Goal: Task Accomplishment & Management: Manage account settings

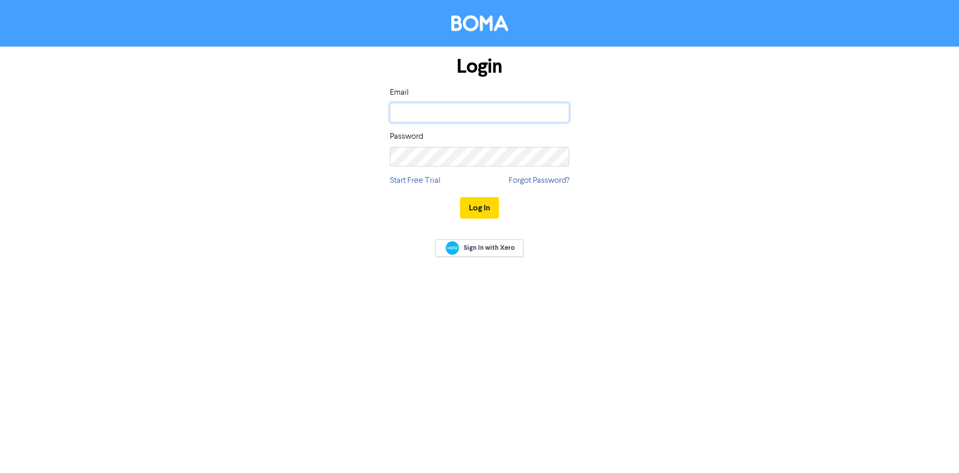
click at [445, 114] on input "email" at bounding box center [479, 112] width 179 height 19
type input "[PERSON_NAME][EMAIL_ADDRESS][DOMAIN_NAME]"
click at [460, 197] on button "Log In" at bounding box center [479, 208] width 39 height 22
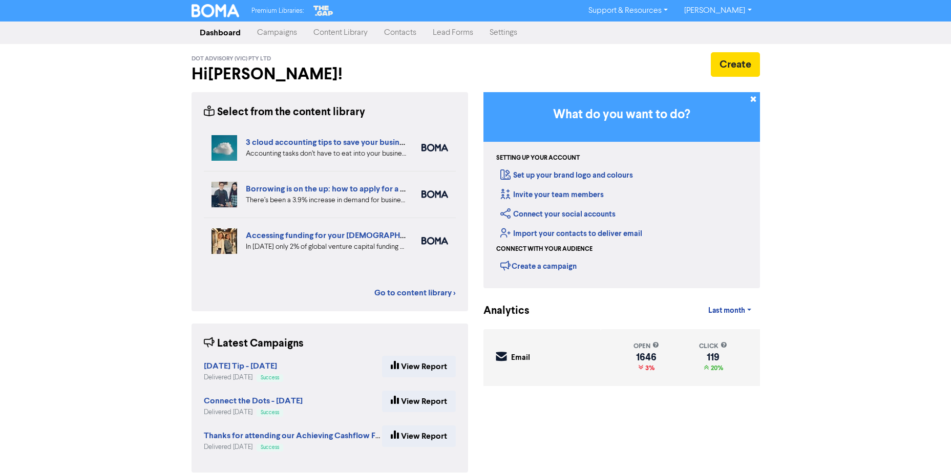
drag, startPoint x: 410, startPoint y: 34, endPoint x: 418, endPoint y: 37, distance: 8.8
click at [410, 34] on link "Contacts" at bounding box center [400, 33] width 49 height 20
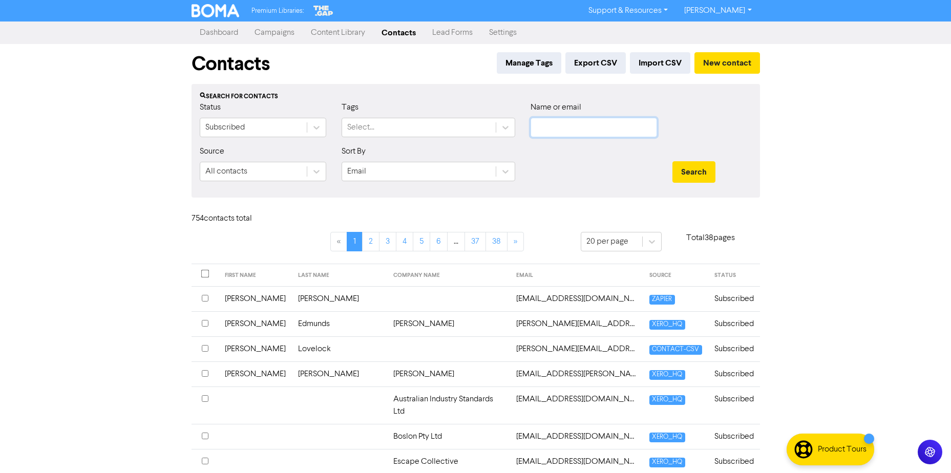
click at [555, 125] on input "text" at bounding box center [594, 127] width 127 height 19
type input "[PERSON_NAME]"
click at [673, 161] on button "Search" at bounding box center [694, 172] width 43 height 22
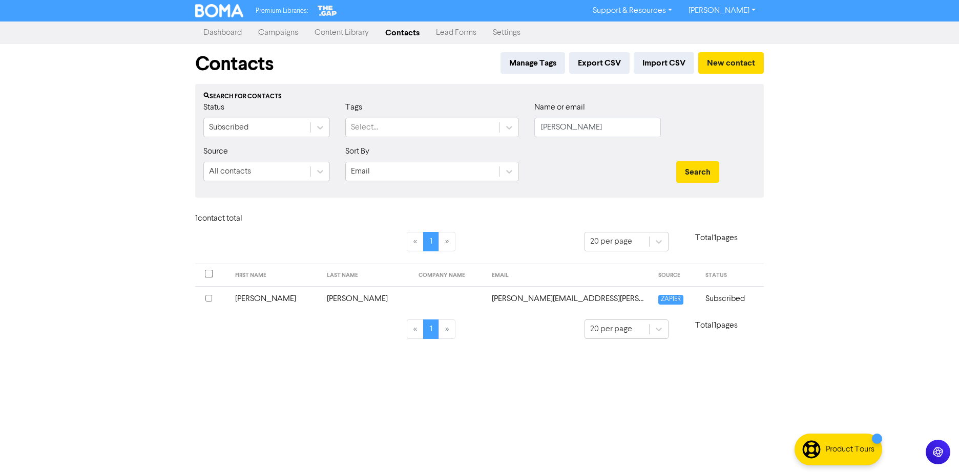
click at [362, 298] on td "[PERSON_NAME]" at bounding box center [367, 298] width 92 height 25
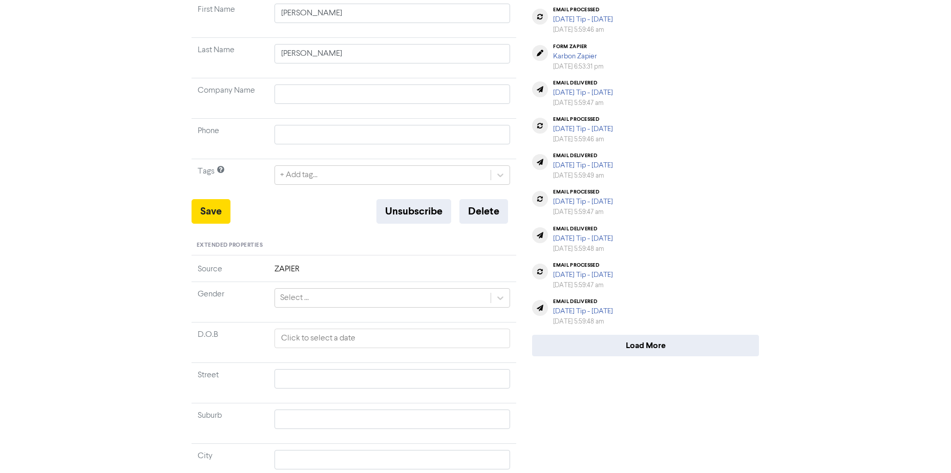
scroll to position [282, 0]
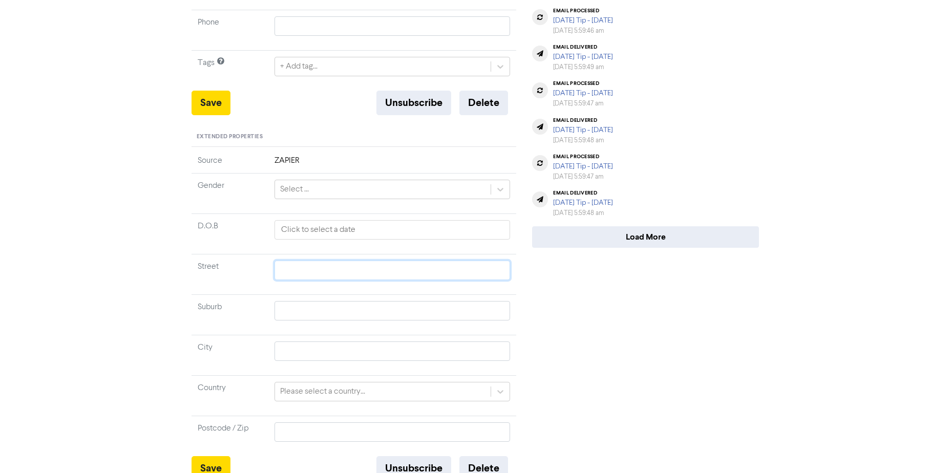
click at [297, 261] on input "text" at bounding box center [393, 270] width 236 height 19
paste input "[STREET_ADDRESS]"
type input "[STREET_ADDRESS]"
drag, startPoint x: 346, startPoint y: 259, endPoint x: 390, endPoint y: 257, distance: 44.6
click at [390, 261] on input "[STREET_ADDRESS]" at bounding box center [393, 270] width 236 height 19
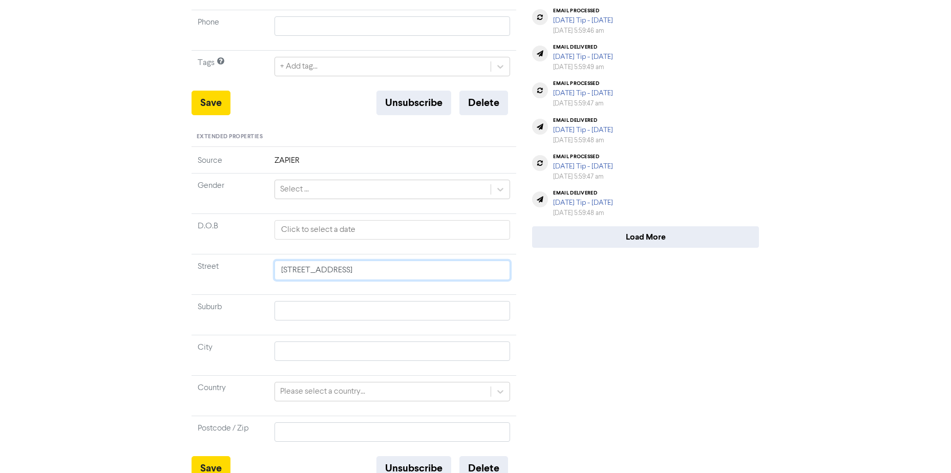
type input "[STREET_ADDRESS]"
click at [310, 303] on input "text" at bounding box center [393, 310] width 236 height 19
paste input "[GEOGRAPHIC_DATA]"
type input "[GEOGRAPHIC_DATA]"
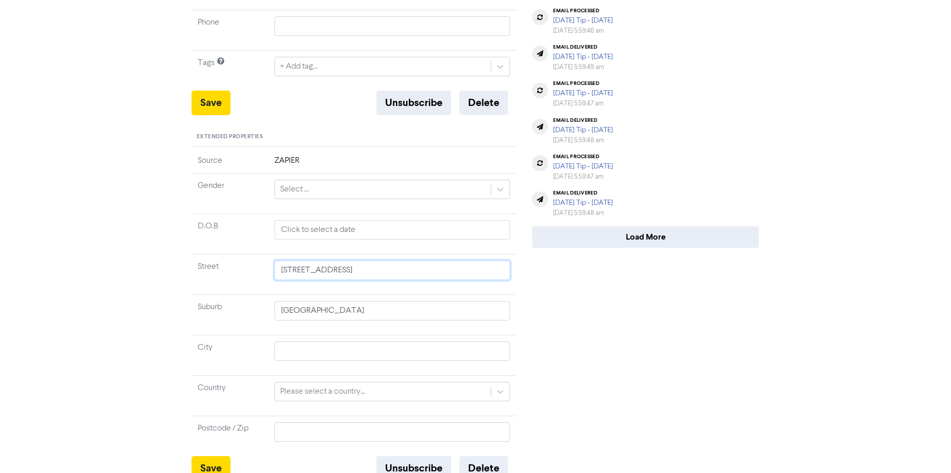
drag, startPoint x: 389, startPoint y: 257, endPoint x: 407, endPoint y: 259, distance: 17.5
click at [407, 261] on input "[STREET_ADDRESS]" at bounding box center [393, 270] width 236 height 19
click at [293, 342] on input "text" at bounding box center [393, 351] width 236 height 19
paste input "[GEOGRAPHIC_DATA]"
type input "[GEOGRAPHIC_DATA]"
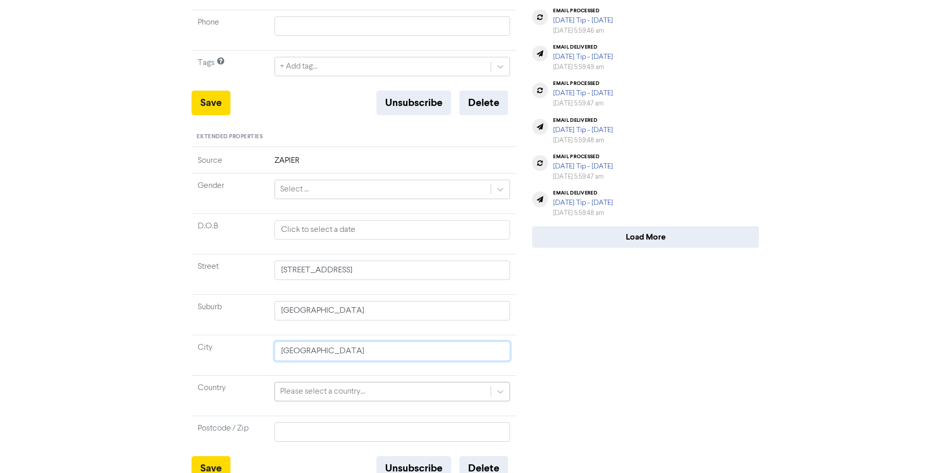
type input "[GEOGRAPHIC_DATA]"
click at [302, 416] on td at bounding box center [392, 436] width 248 height 40
click at [303, 416] on td at bounding box center [392, 436] width 248 height 40
click at [301, 431] on td at bounding box center [392, 436] width 248 height 40
click at [308, 423] on input "text" at bounding box center [393, 432] width 236 height 19
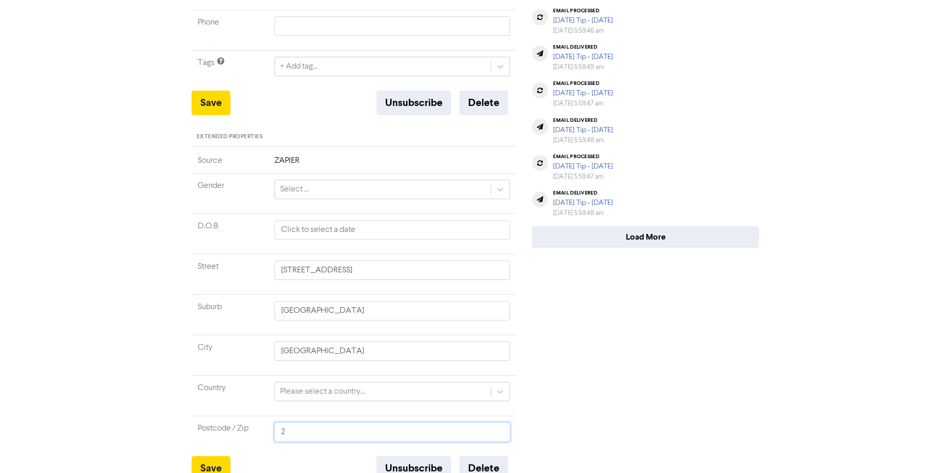
type input "20"
type input "202"
type input "20"
type input "2042"
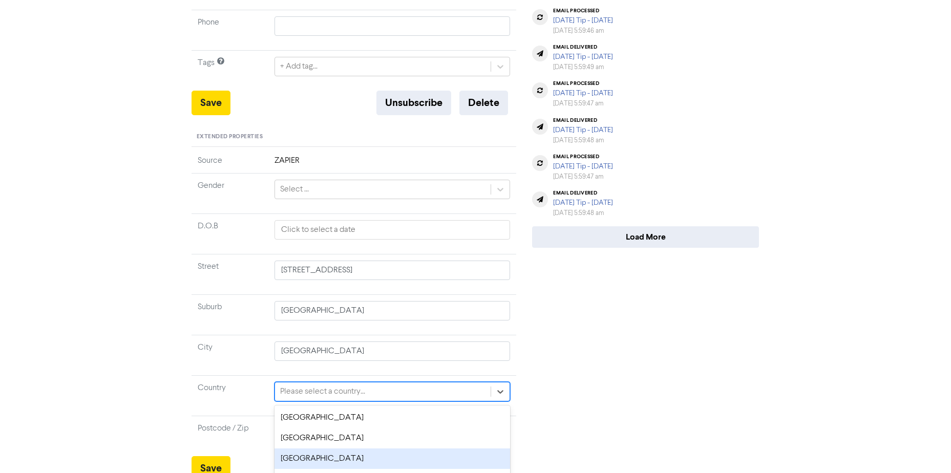
click at [416, 382] on div "option [GEOGRAPHIC_DATA] focused, 3 of 247. 247 results available. Use Up and D…" at bounding box center [393, 391] width 236 height 19
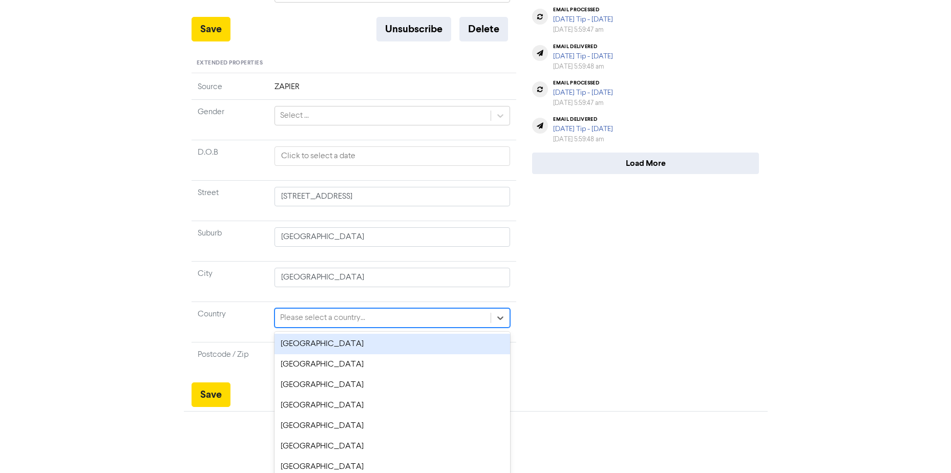
click at [305, 334] on div "[GEOGRAPHIC_DATA]" at bounding box center [393, 344] width 236 height 20
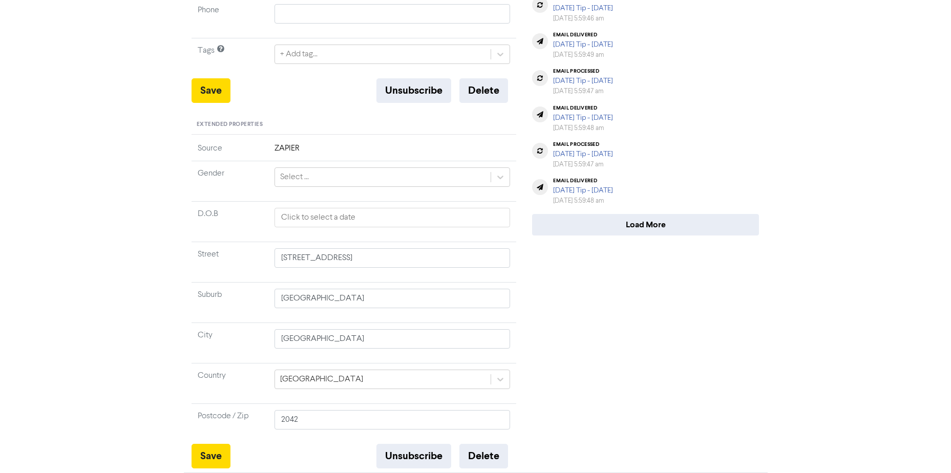
scroll to position [282, 0]
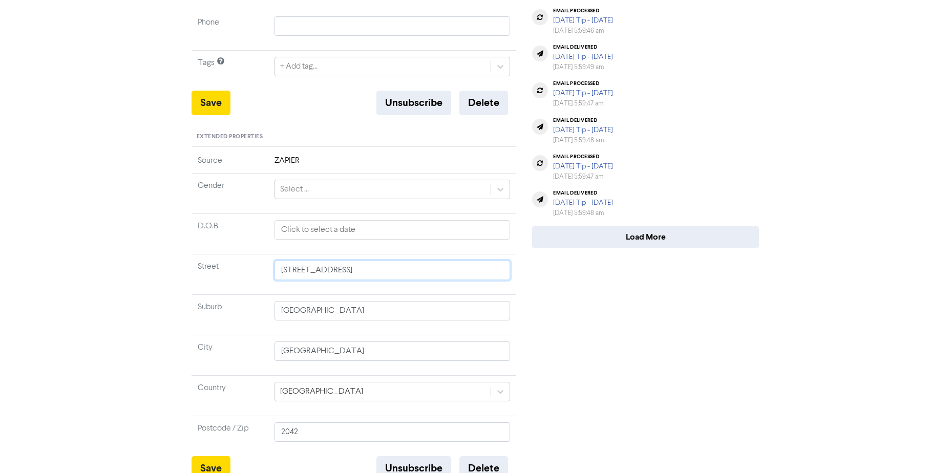
drag, startPoint x: 347, startPoint y: 258, endPoint x: 751, endPoint y: 278, distance: 404.7
click at [747, 278] on div "Standard Properties Email [PERSON_NAME][EMAIL_ADDRESS][PERSON_NAME][DOMAIN_NAME…" at bounding box center [476, 155] width 584 height 651
type input "13 Commodore St"
click at [212, 457] on button "Save" at bounding box center [211, 469] width 39 height 25
